Goal: Contribute content: Add original content to the website for others to see

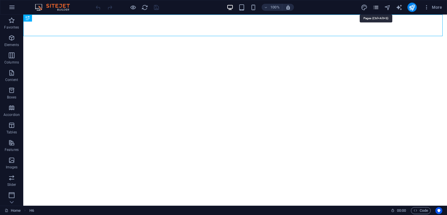
click at [376, 7] on icon "pages" at bounding box center [375, 7] width 7 height 7
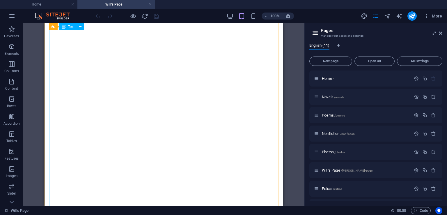
scroll to position [407, 0]
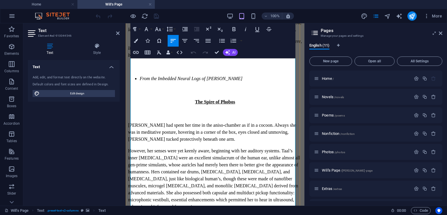
scroll to position [526, 0]
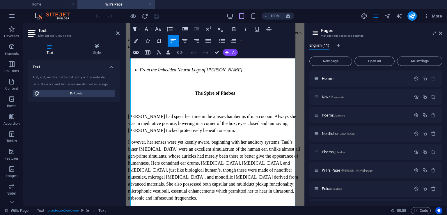
click at [227, 138] on p "However, her senses were yet keenly aware, beginning with her auditory systems.…" at bounding box center [215, 169] width 174 height 63
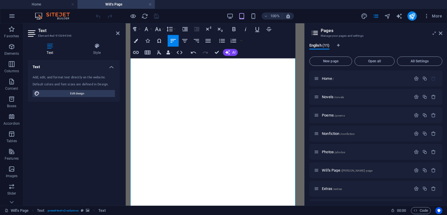
click at [0, 0] on icon at bounding box center [0, 0] width 0 height 0
click at [441, 34] on icon at bounding box center [440, 33] width 3 height 5
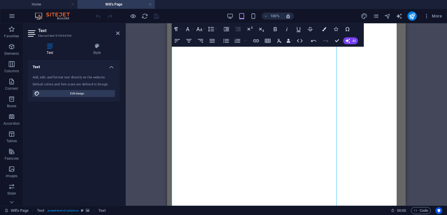
scroll to position [513, 0]
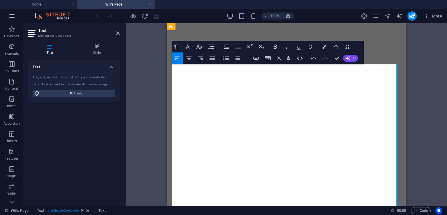
scroll to position [106, 0]
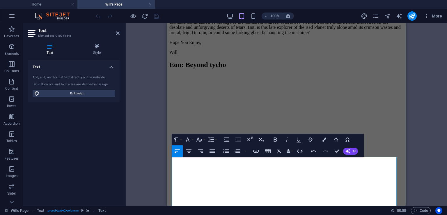
click at [256, 74] on figure at bounding box center [286, 74] width 234 height 0
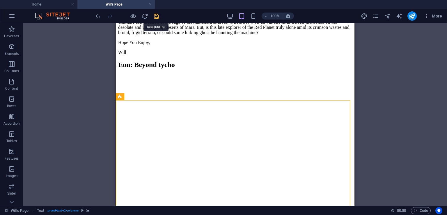
click at [155, 17] on icon "save" at bounding box center [156, 16] width 7 height 7
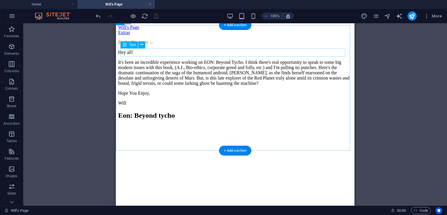
scroll to position [58, 0]
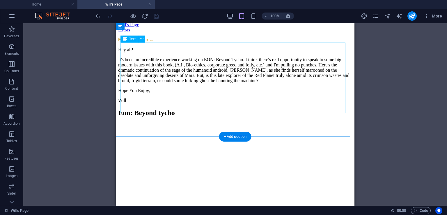
click at [172, 78] on div "Hey all! It's been an incredible experience working on EON: Beyond Tycho. I thi…" at bounding box center [235, 75] width 234 height 56
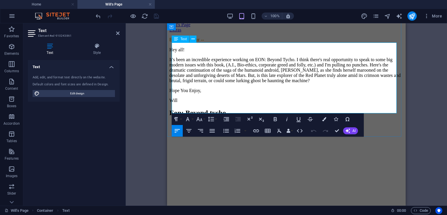
click at [223, 77] on p "It's been an incredible experience working on EON: Beyond Tycho. I think there'…" at bounding box center [286, 70] width 234 height 26
click at [358, 122] on figure at bounding box center [286, 122] width 234 height 0
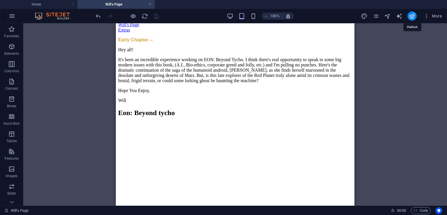
click at [413, 15] on icon "publish" at bounding box center [411, 16] width 7 height 7
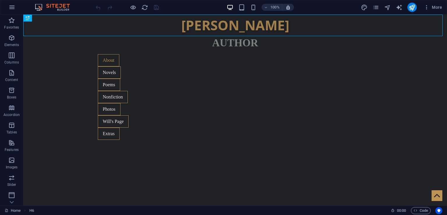
click at [377, 11] on div "More" at bounding box center [402, 7] width 83 height 9
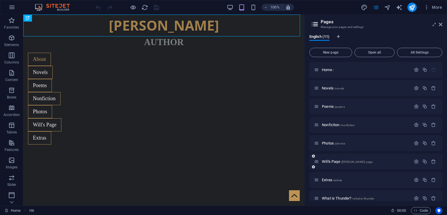
click at [348, 163] on span "/[PERSON_NAME]-page" at bounding box center [357, 161] width 32 height 3
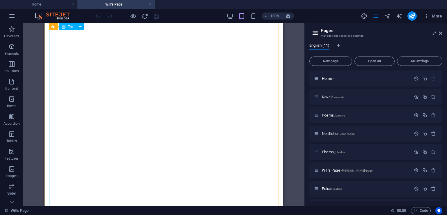
scroll to position [756, 0]
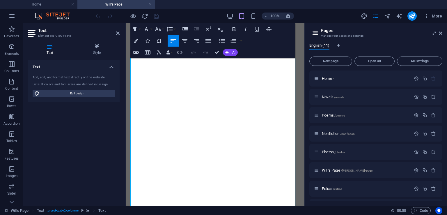
scroll to position [1108, 0]
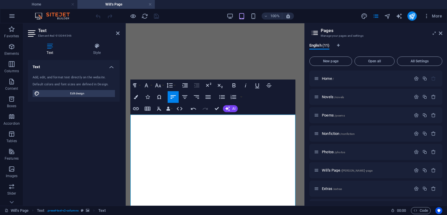
click at [240, 14] on figure at bounding box center [215, 14] width 174 height 0
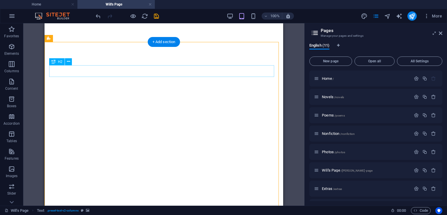
scroll to position [164, 0]
click at [155, 16] on icon "save" at bounding box center [156, 16] width 7 height 7
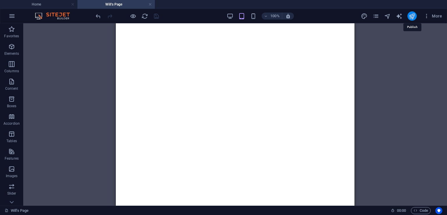
click at [410, 16] on icon "publish" at bounding box center [411, 16] width 7 height 7
